Goal: Find specific page/section

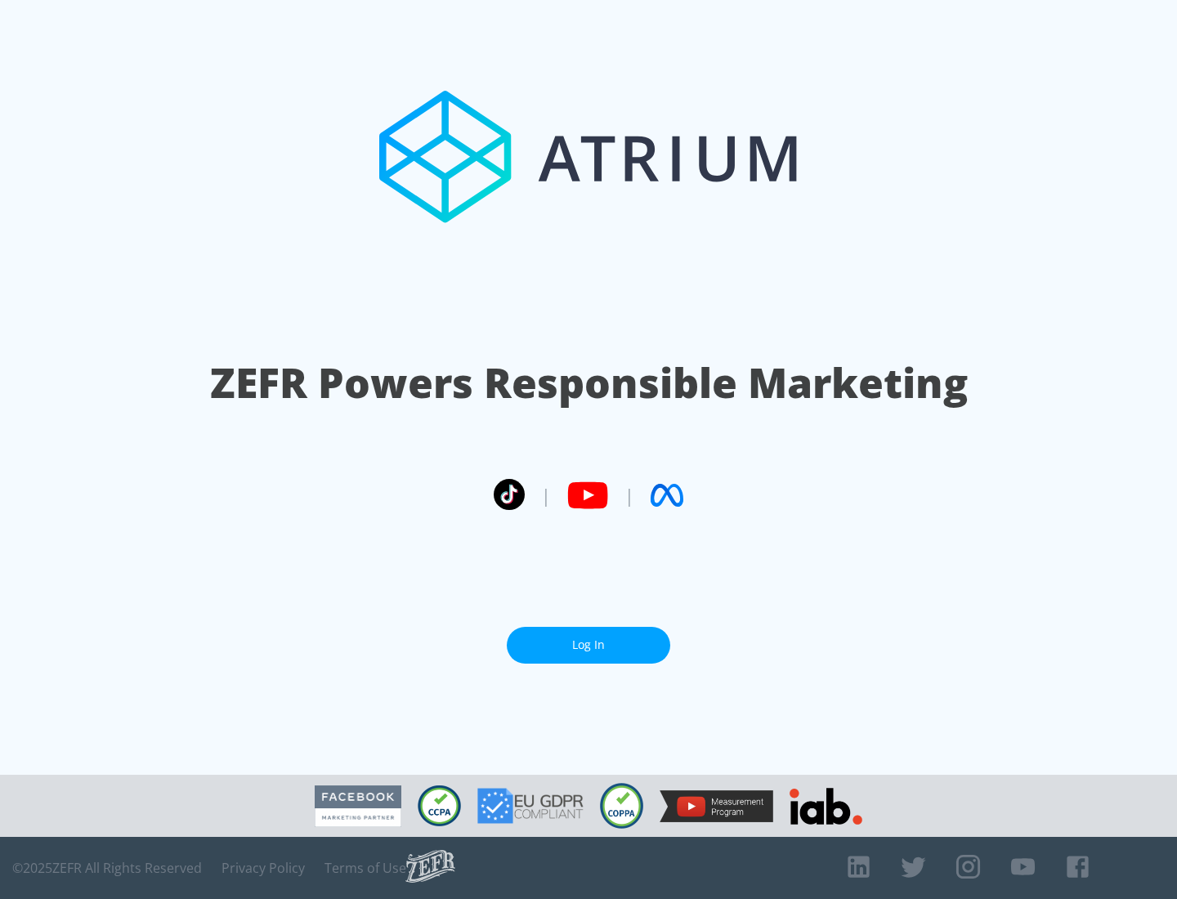
click at [589, 638] on link "Log In" at bounding box center [588, 645] width 163 height 37
